Goal: Information Seeking & Learning: Learn about a topic

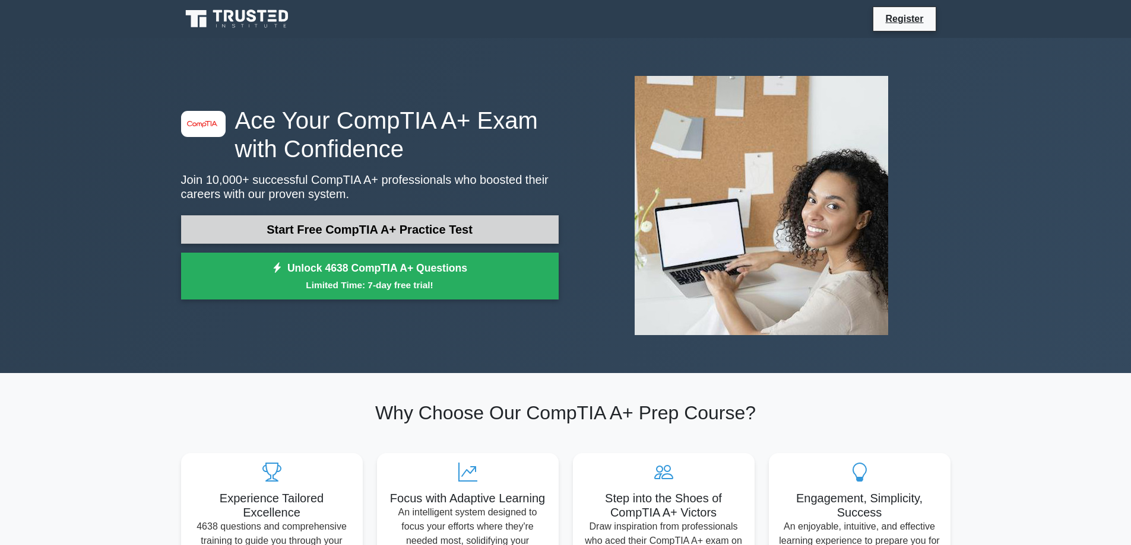
click at [319, 233] on link "Start Free CompTIA A+ Practice Test" at bounding box center [369, 229] width 377 height 28
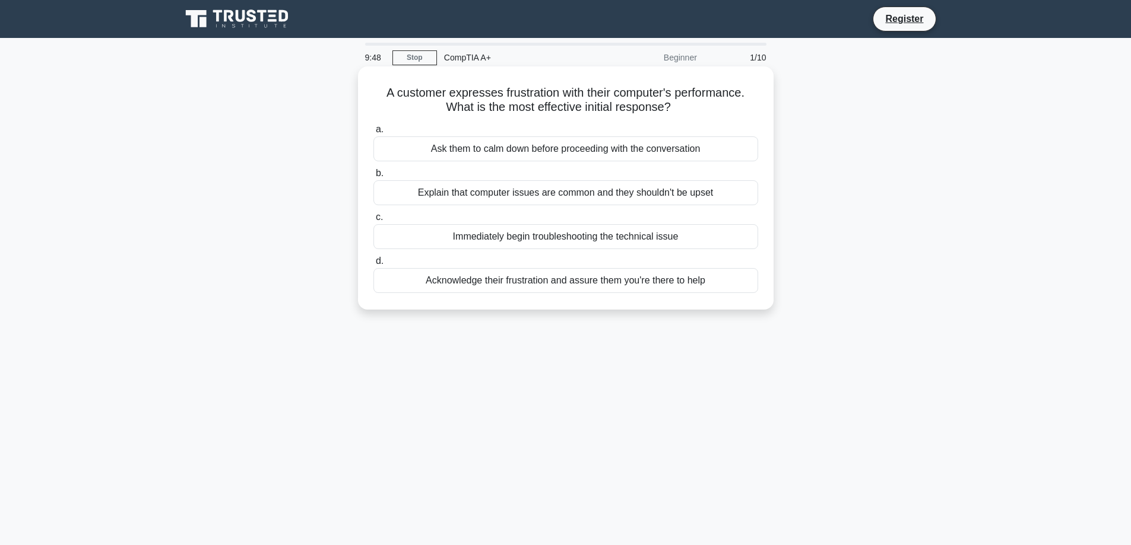
click at [529, 284] on div "Acknowledge their frustration and assure them you're there to help" at bounding box center [565, 280] width 385 height 25
click at [373, 265] on input "d. Acknowledge their frustration and assure them you're there to help" at bounding box center [373, 262] width 0 height 8
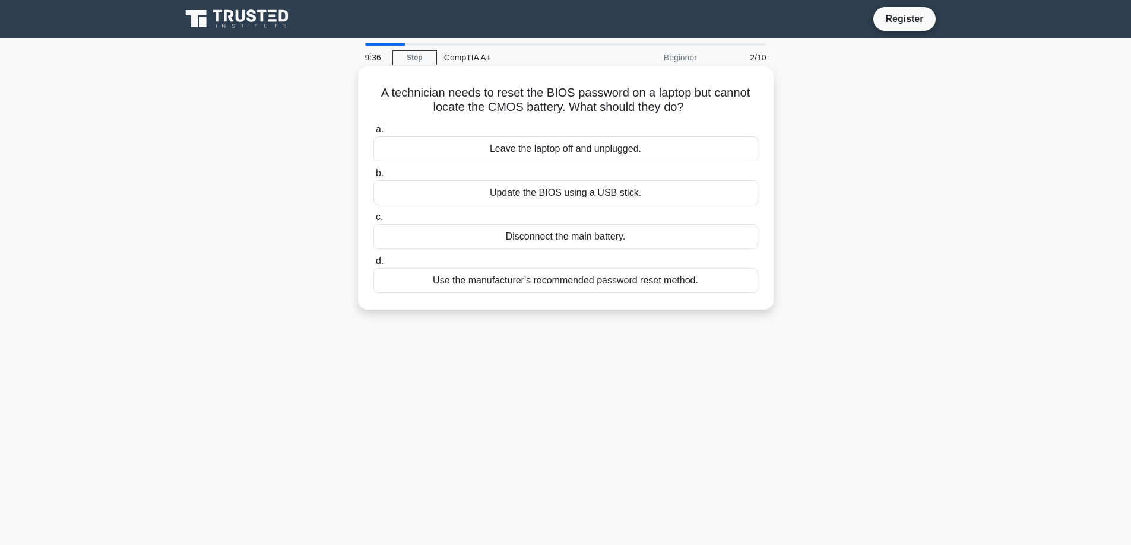
click at [558, 288] on div "Use the manufacturer's recommended password reset method." at bounding box center [565, 280] width 385 height 25
click at [373, 265] on input "d. Use the manufacturer's recommended password reset method." at bounding box center [373, 262] width 0 height 8
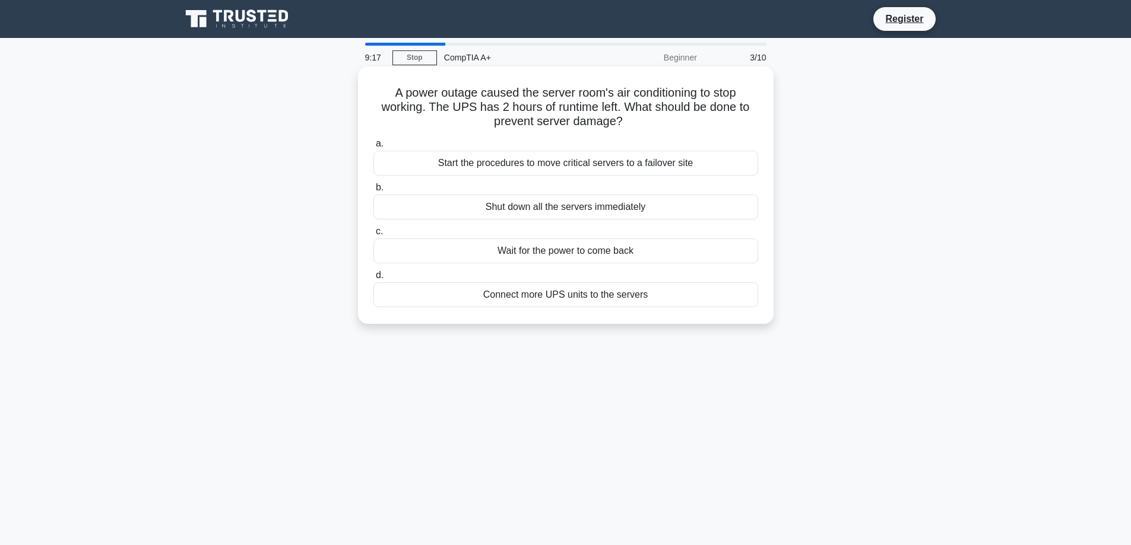
click at [506, 167] on div "Start the procedures to move critical servers to a failover site" at bounding box center [565, 163] width 385 height 25
click at [373, 148] on input "a. Start the procedures to move critical servers to a failover site" at bounding box center [373, 144] width 0 height 8
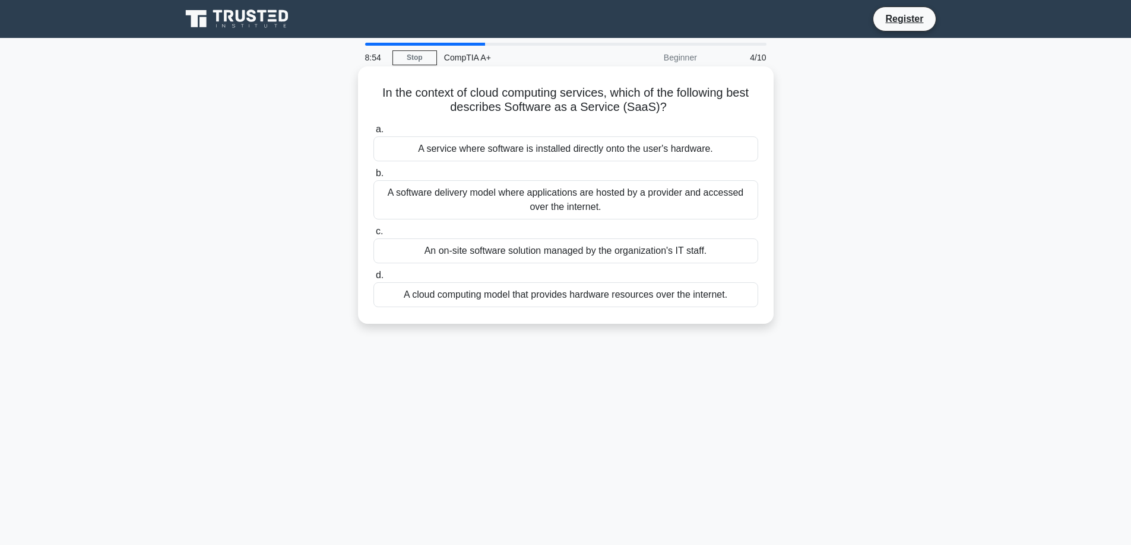
click at [521, 210] on div "A software delivery model where applications are hosted by a provider and acces…" at bounding box center [565, 199] width 385 height 39
click at [373, 177] on input "b. A software delivery model where applications are hosted by a provider and ac…" at bounding box center [373, 174] width 0 height 8
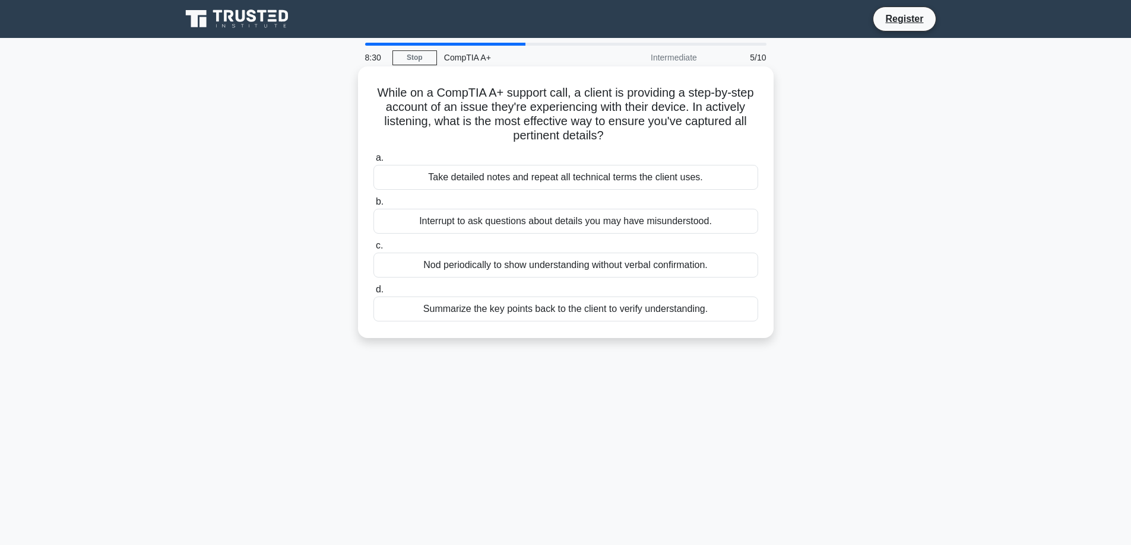
click at [523, 316] on div "Summarize the key points back to the client to verify understanding." at bounding box center [565, 309] width 385 height 25
click at [373, 294] on input "d. Summarize the key points back to the client to verify understanding." at bounding box center [373, 290] width 0 height 8
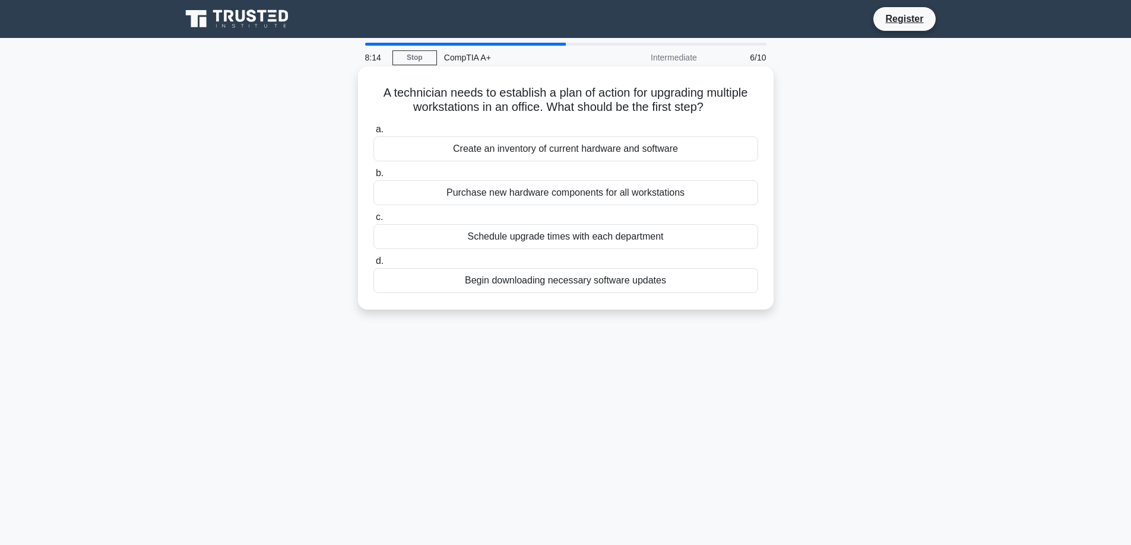
click at [535, 239] on div "Schedule upgrade times with each department" at bounding box center [565, 236] width 385 height 25
click at [373, 221] on input "c. Schedule upgrade times with each department" at bounding box center [373, 218] width 0 height 8
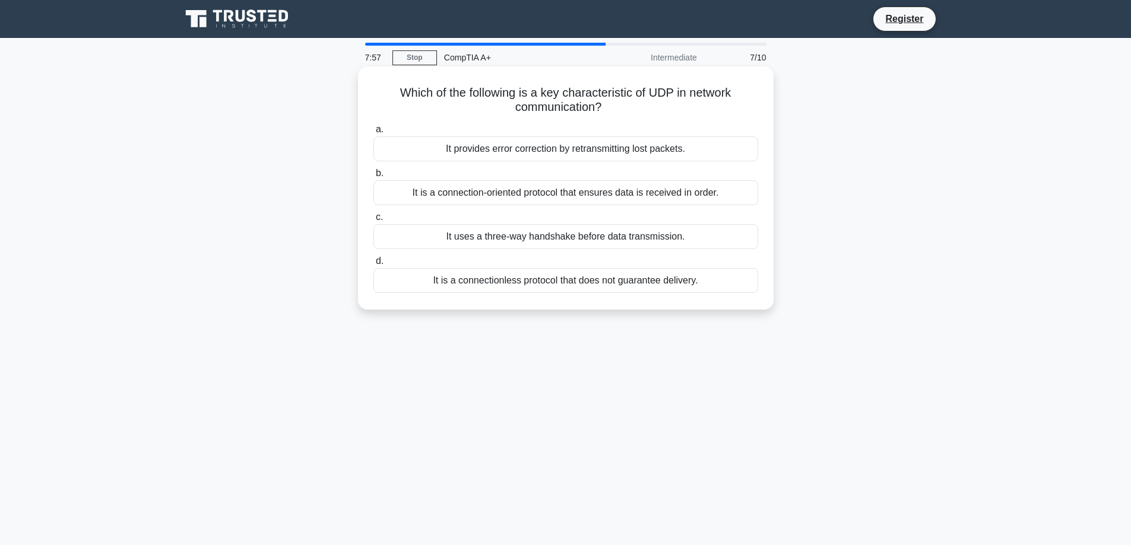
click at [564, 200] on div "It is a connection-oriented protocol that ensures data is received in order." at bounding box center [565, 192] width 385 height 25
click at [373, 177] on input "b. It is a connection-oriented protocol that ensures data is received in order." at bounding box center [373, 174] width 0 height 8
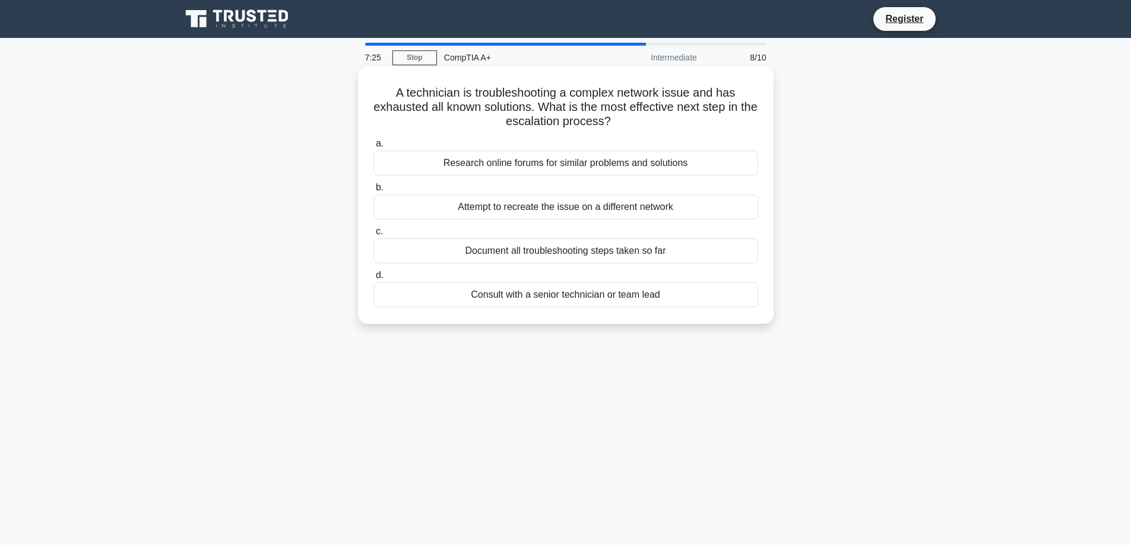
click at [535, 295] on div "Consult with a senior technician or team lead" at bounding box center [565, 294] width 385 height 25
click at [373, 280] on input "d. Consult with a senior technician or team lead" at bounding box center [373, 276] width 0 height 8
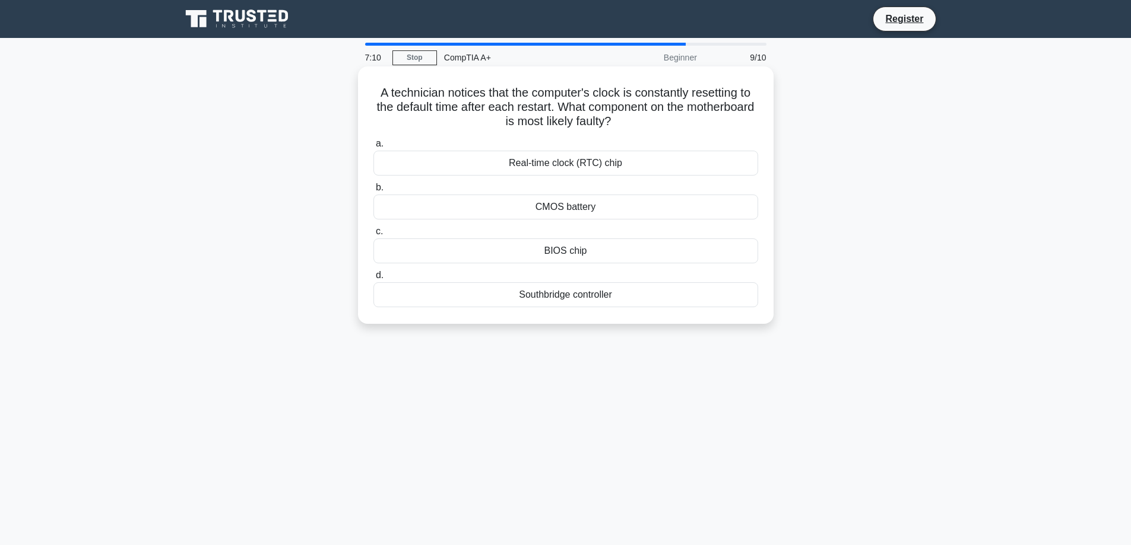
click at [548, 173] on div "Real-time clock (RTC) chip" at bounding box center [565, 163] width 385 height 25
click at [373, 148] on input "a. Real-time clock (RTC) chip" at bounding box center [373, 144] width 0 height 8
click at [573, 303] on div "Administrator password" at bounding box center [565, 294] width 385 height 25
click at [373, 280] on input "d. Administrator password" at bounding box center [373, 276] width 0 height 8
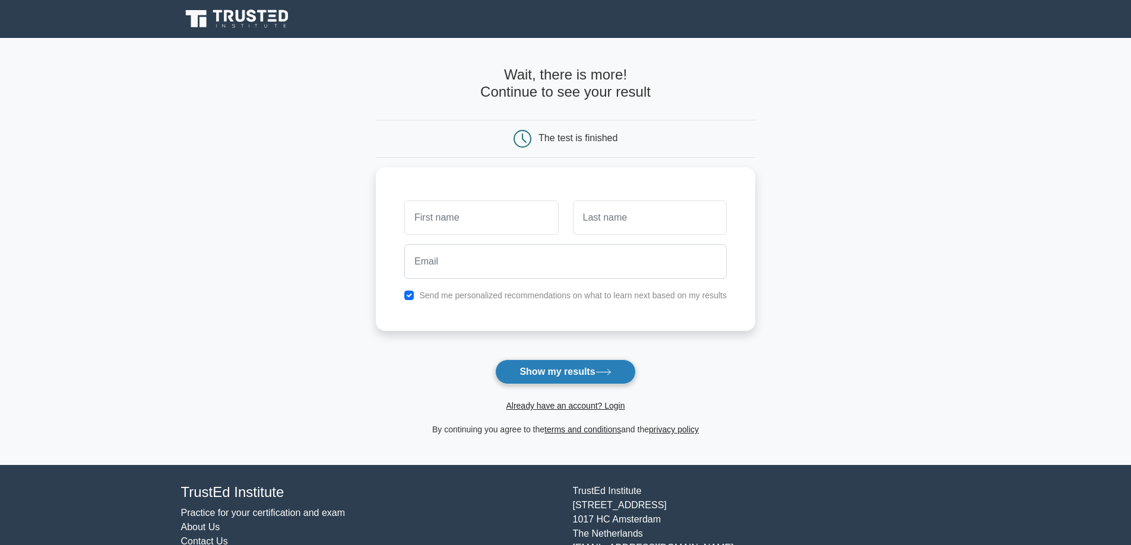
click at [575, 379] on button "Show my results" at bounding box center [565, 372] width 140 height 25
